Goal: Information Seeking & Learning: Learn about a topic

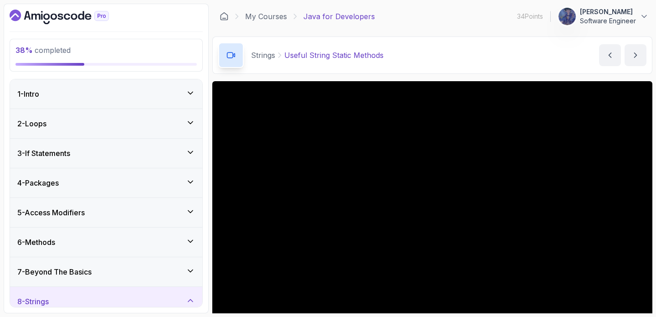
scroll to position [54, 0]
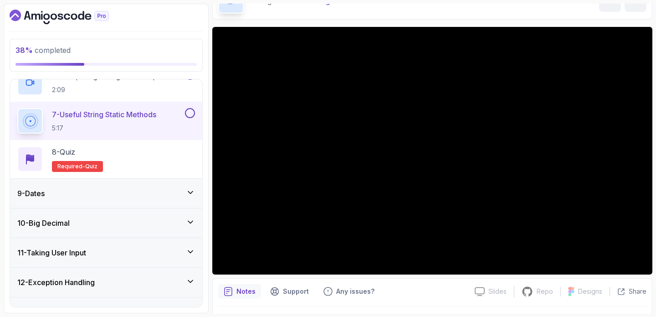
click at [93, 195] on div "9 - Dates" at bounding box center [106, 193] width 178 height 11
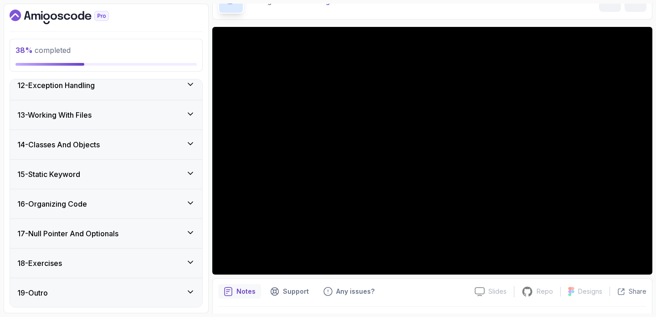
scroll to position [565, 0]
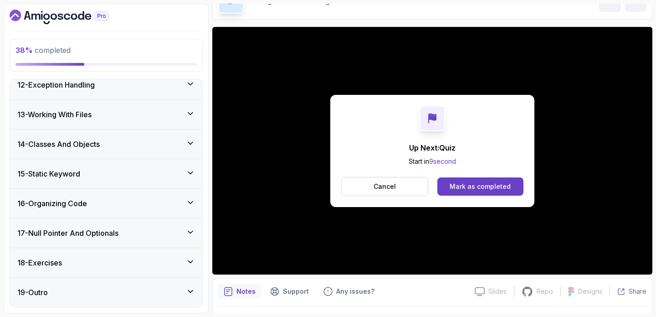
click at [480, 186] on div "Mark as completed" at bounding box center [480, 186] width 61 height 9
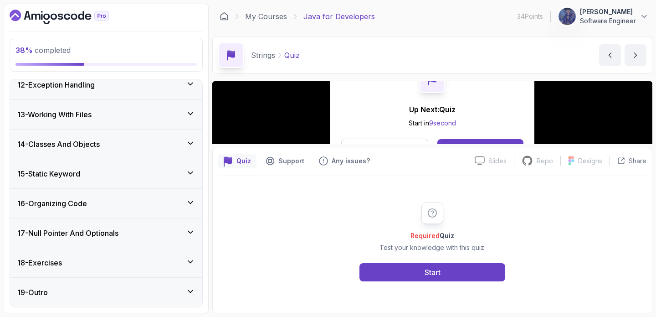
scroll to position [641, 0]
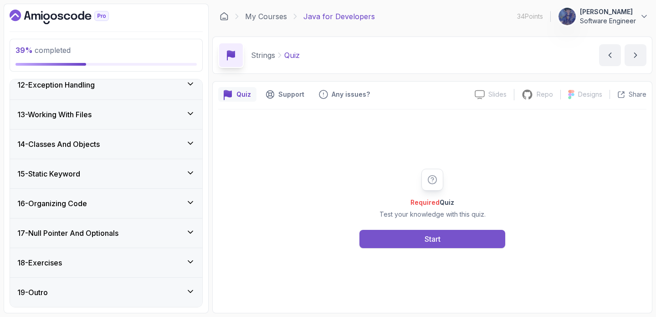
click at [381, 235] on button "Start" at bounding box center [433, 239] width 146 height 18
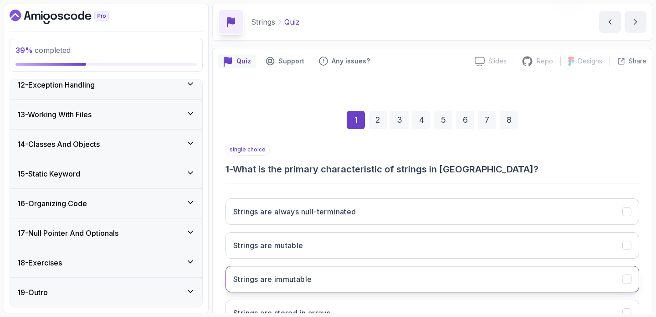
click at [344, 268] on button "Strings are immutable" at bounding box center [433, 279] width 414 height 26
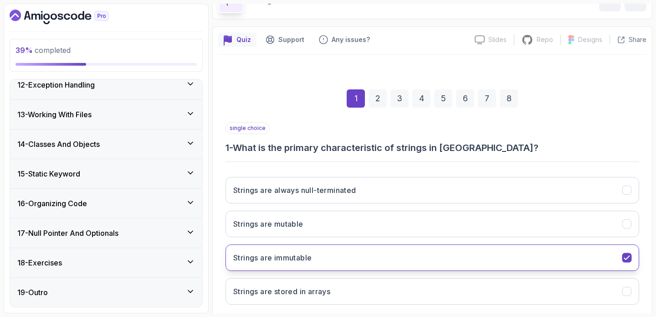
scroll to position [104, 0]
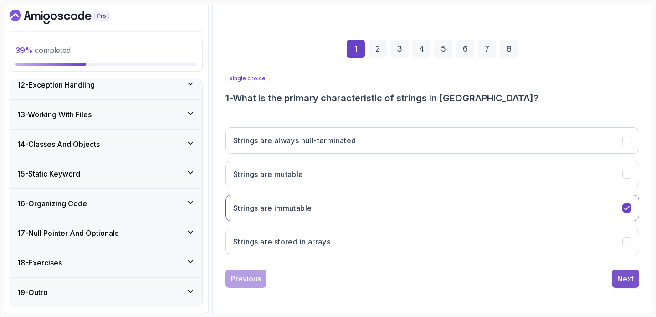
click at [624, 278] on div "Next" at bounding box center [626, 278] width 16 height 11
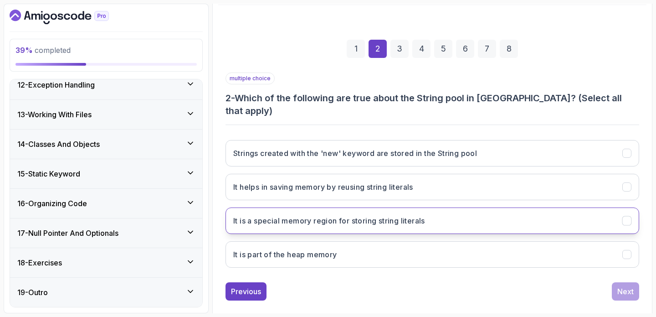
click at [398, 215] on h3 "It is a special memory region for storing string literals" at bounding box center [329, 220] width 192 height 11
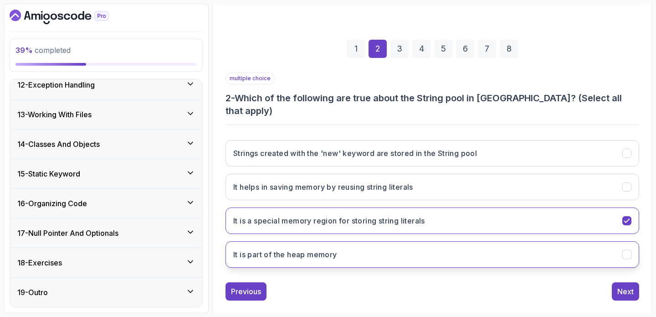
click at [628, 250] on icon "It is part of the heap memory" at bounding box center [627, 254] width 9 height 9
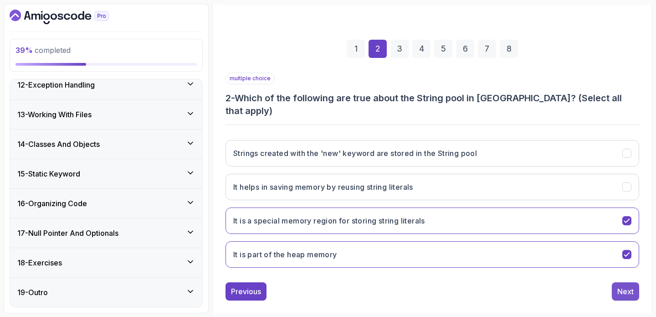
click at [626, 286] on div "Next" at bounding box center [626, 291] width 16 height 11
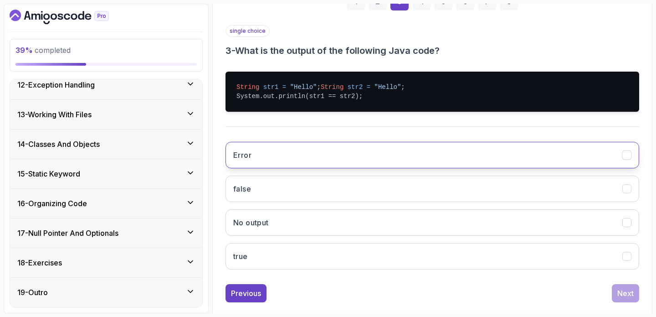
scroll to position [176, 0]
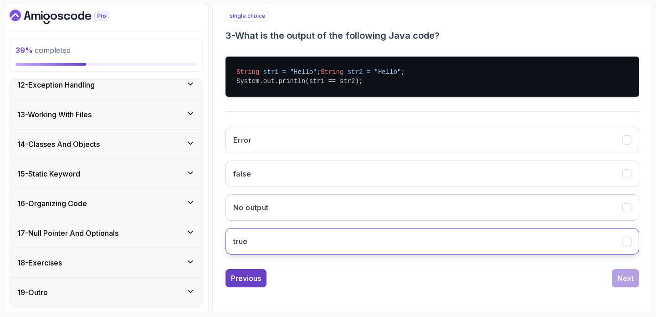
click at [422, 237] on button "true" at bounding box center [433, 241] width 414 height 26
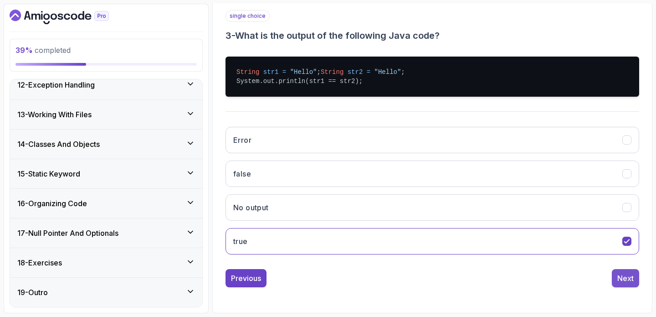
click at [620, 274] on div "Next" at bounding box center [626, 278] width 16 height 11
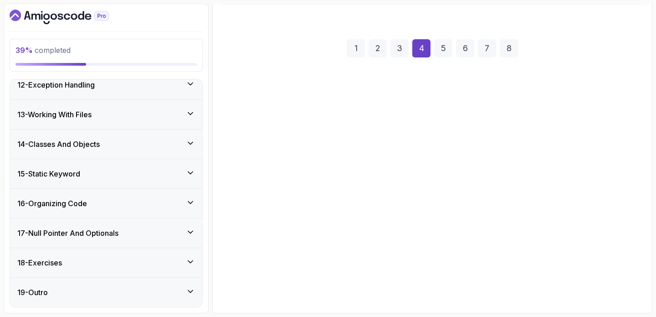
scroll to position [105, 0]
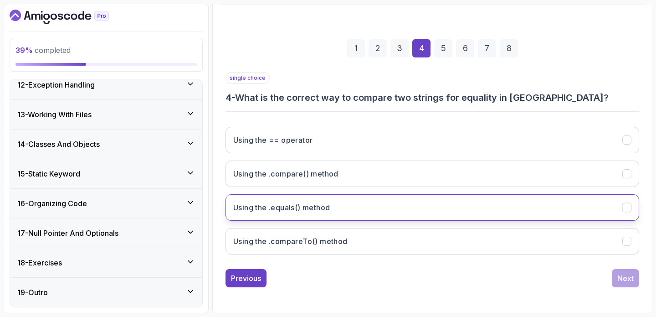
click at [361, 206] on button "Using the .equals() method" at bounding box center [433, 207] width 414 height 26
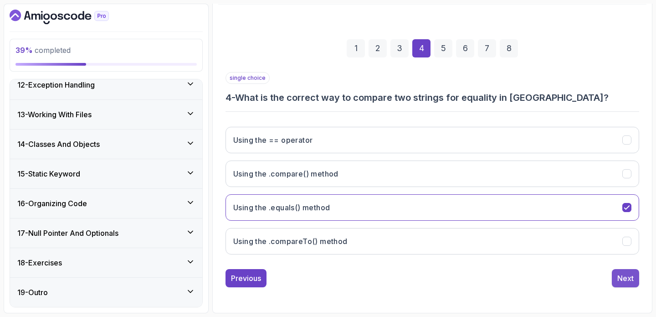
click at [626, 275] on div "Next" at bounding box center [626, 278] width 16 height 11
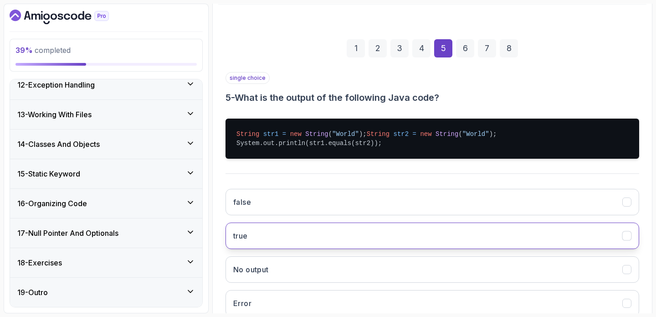
click at [317, 239] on button "true" at bounding box center [433, 235] width 414 height 26
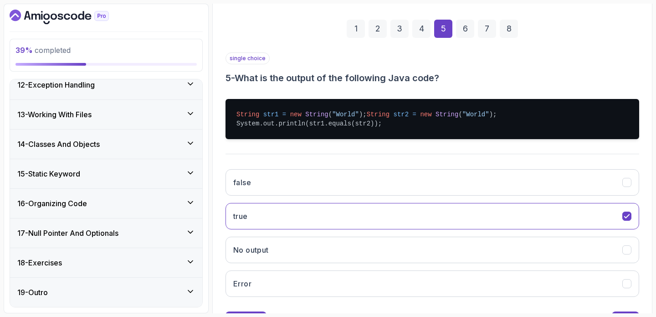
scroll to position [168, 0]
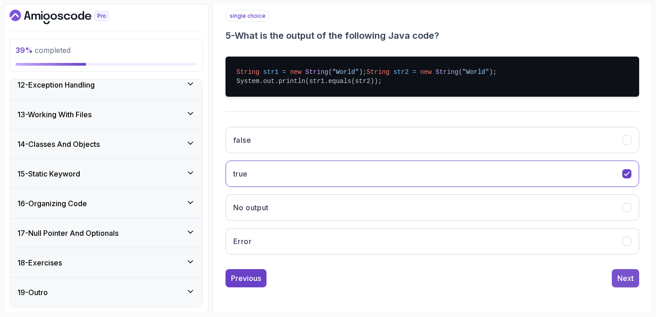
click at [629, 282] on div "Next" at bounding box center [626, 278] width 16 height 11
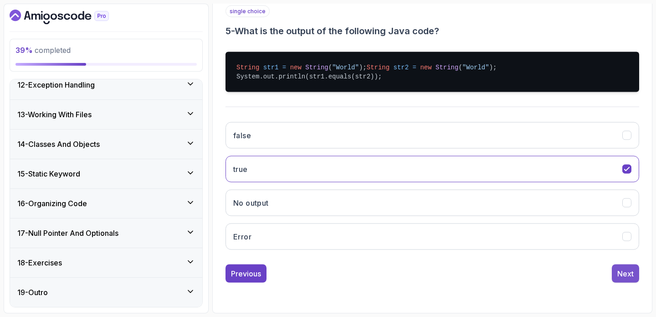
scroll to position [118, 0]
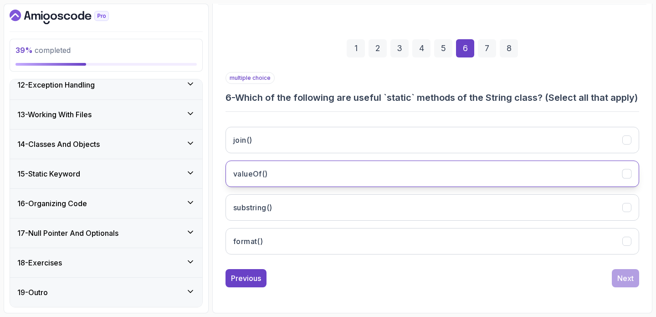
click at [330, 173] on button "valueOf()" at bounding box center [433, 173] width 414 height 26
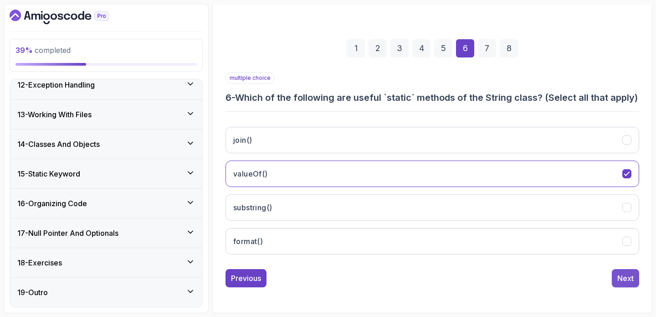
click at [616, 277] on button "Next" at bounding box center [625, 278] width 27 height 18
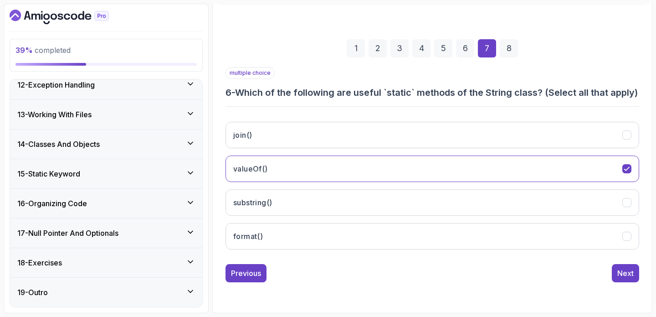
scroll to position [105, 0]
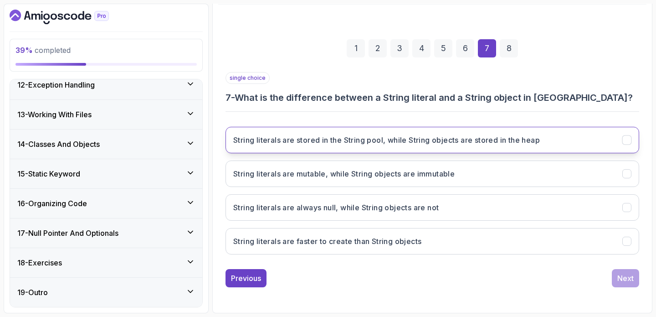
click at [492, 140] on h3 "String literals are stored in the String pool, while String objects are stored …" at bounding box center [386, 139] width 307 height 11
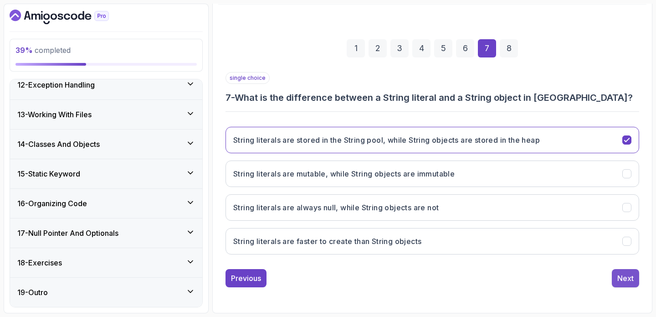
click at [625, 278] on div "Next" at bounding box center [626, 278] width 16 height 11
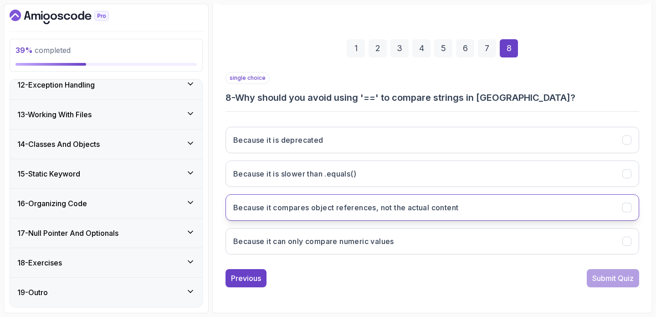
click at [482, 205] on button "Because it compares object references, not the actual content" at bounding box center [433, 207] width 414 height 26
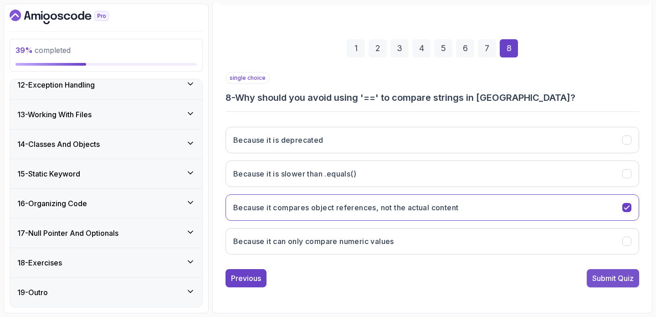
click at [593, 279] on div "Submit Quiz" at bounding box center [613, 278] width 41 height 11
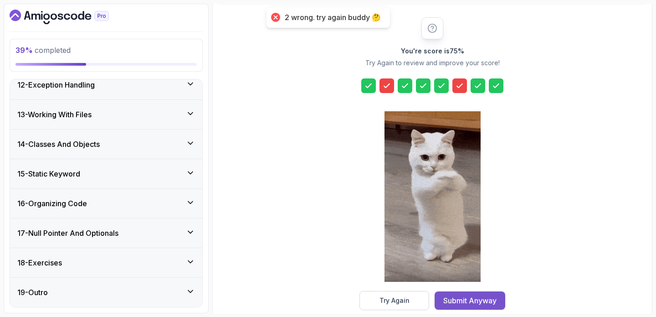
click at [481, 296] on div "Submit Anyway" at bounding box center [470, 300] width 53 height 11
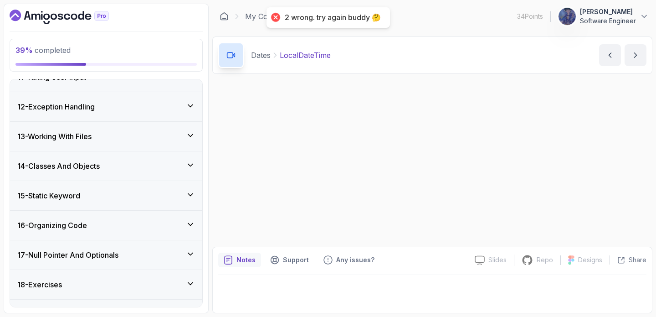
scroll to position [565, 0]
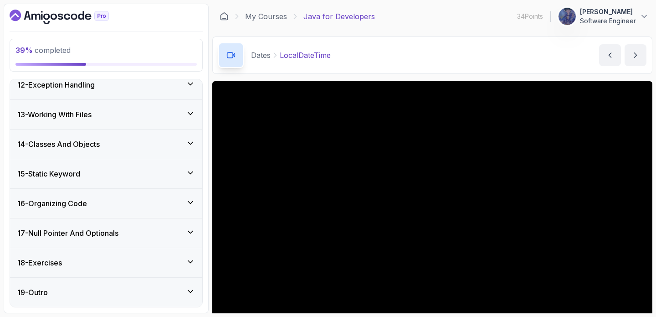
click at [130, 228] on div "17 - Null Pointer And Optionals" at bounding box center [106, 232] width 178 height 11
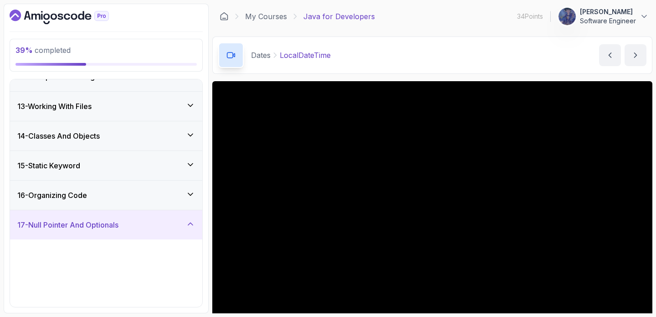
scroll to position [335, 0]
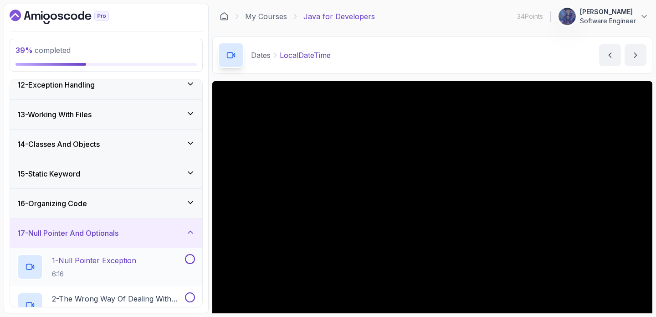
click at [123, 253] on div "1 - Null Pointer Exception 6:16" at bounding box center [106, 267] width 192 height 38
click at [156, 259] on div "1 - Null Pointer Exception 6:16" at bounding box center [100, 267] width 166 height 26
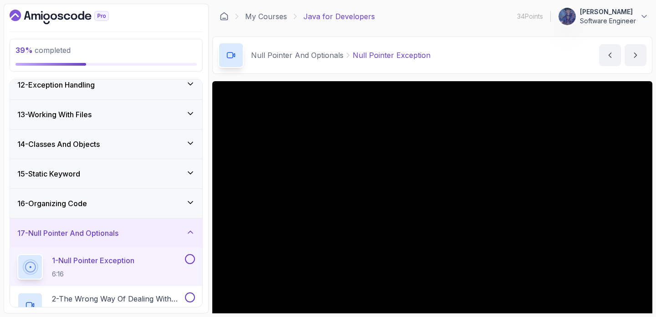
scroll to position [69, 0]
